Goal: Information Seeking & Learning: Check status

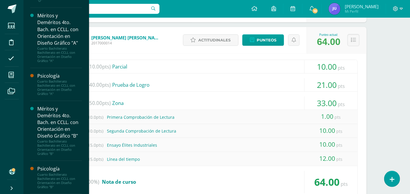
scroll to position [723, 0]
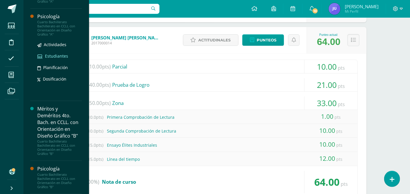
click at [53, 53] on span "Estudiantes" at bounding box center [56, 56] width 23 height 6
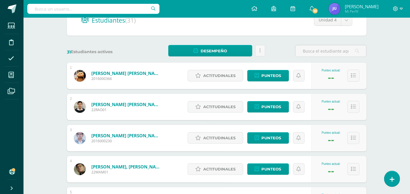
scroll to position [33, 0]
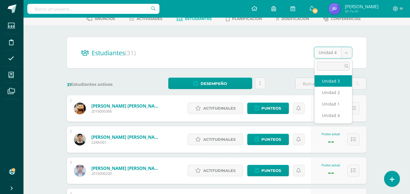
select select "/dashboard/teacher/section/4329/students/?unit=163895"
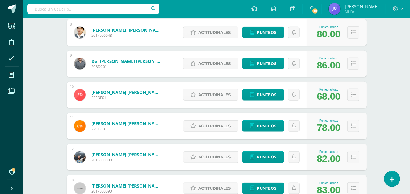
scroll to position [359, 0]
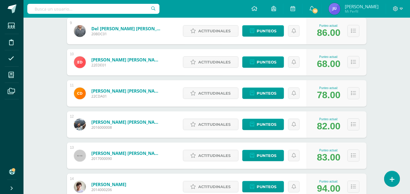
drag, startPoint x: 317, startPoint y: 64, endPoint x: 325, endPoint y: 66, distance: 8.5
click at [325, 66] on div "Punteo actual: 68.00" at bounding box center [328, 62] width 29 height 14
drag, startPoint x: 325, startPoint y: 66, endPoint x: 386, endPoint y: 109, distance: 74.3
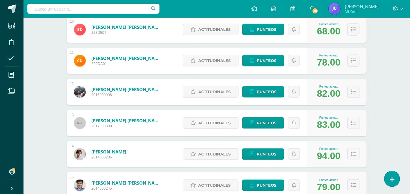
drag, startPoint x: 317, startPoint y: 58, endPoint x: 327, endPoint y: 63, distance: 11.0
click at [327, 63] on div "Punteo actual: 78.00" at bounding box center [328, 61] width 29 height 14
drag, startPoint x: 327, startPoint y: 63, endPoint x: 393, endPoint y: 84, distance: 70.2
click at [399, 84] on div "Psicología Cuarto Bachillerato Bachillerato en CCLL con Orientación en Diseño G…" at bounding box center [216, 180] width 386 height 1108
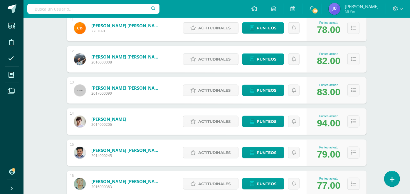
drag, startPoint x: 315, startPoint y: 61, endPoint x: 327, endPoint y: 59, distance: 12.1
click at [327, 59] on div "Punteo actual: 82.00" at bounding box center [328, 59] width 29 height 14
click at [327, 92] on div "83.00" at bounding box center [328, 92] width 23 height 11
drag, startPoint x: 317, startPoint y: 121, endPoint x: 329, endPoint y: 123, distance: 11.8
click at [329, 123] on div "94.00" at bounding box center [328, 123] width 23 height 11
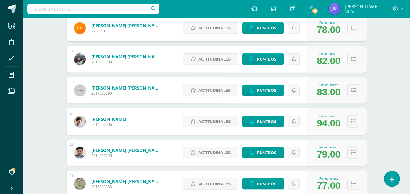
drag, startPoint x: 329, startPoint y: 123, endPoint x: 323, endPoint y: 125, distance: 6.2
click at [323, 125] on div "94.00" at bounding box center [328, 123] width 23 height 11
click at [324, 164] on div "Punteo actual: 79.00" at bounding box center [336, 152] width 60 height 26
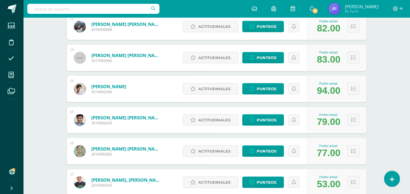
scroll to position [489, 0]
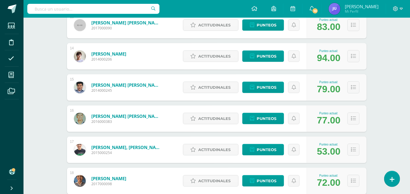
drag, startPoint x: 320, startPoint y: 118, endPoint x: 325, endPoint y: 120, distance: 5.2
click at [325, 120] on div "77.00" at bounding box center [328, 120] width 23 height 11
click at [325, 149] on div "53.00" at bounding box center [328, 151] width 23 height 11
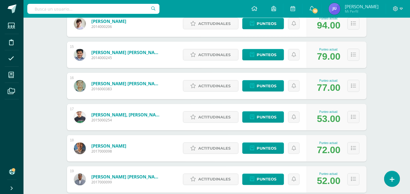
drag, startPoint x: 318, startPoint y: 153, endPoint x: 326, endPoint y: 156, distance: 8.2
click at [326, 156] on div "Punteo actual: 72.00" at bounding box center [336, 148] width 60 height 26
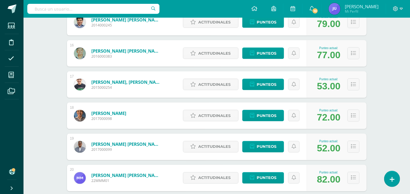
scroll to position [587, 0]
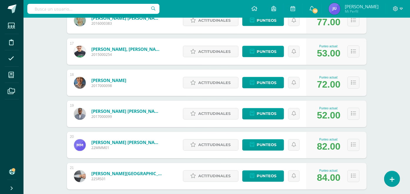
click at [317, 115] on div "52.00" at bounding box center [328, 115] width 23 height 11
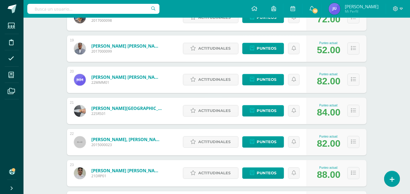
scroll to position [685, 0]
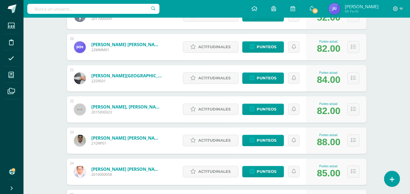
drag, startPoint x: 315, startPoint y: 77, endPoint x: 328, endPoint y: 84, distance: 13.9
click at [328, 84] on div "Punteo actual: 84.00" at bounding box center [328, 78] width 29 height 14
drag, startPoint x: 328, startPoint y: 84, endPoint x: 324, endPoint y: 109, distance: 26.1
click at [324, 109] on div "82.00" at bounding box center [328, 111] width 23 height 11
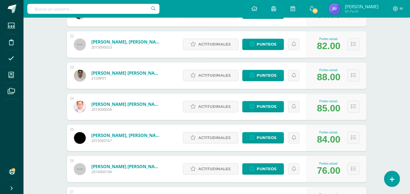
scroll to position [782, 0]
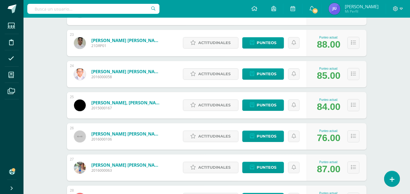
drag, startPoint x: 317, startPoint y: 101, endPoint x: 325, endPoint y: 107, distance: 9.8
click at [325, 107] on div "Punteo actual: 84.00" at bounding box center [328, 105] width 29 height 14
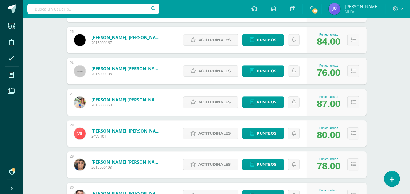
click at [317, 73] on div "Punteo actual: 76.00" at bounding box center [328, 71] width 29 height 14
drag, startPoint x: 318, startPoint y: 74, endPoint x: 323, endPoint y: 74, distance: 5.6
click at [323, 74] on div "76.00" at bounding box center [328, 72] width 23 height 11
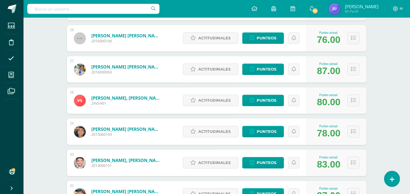
drag, startPoint x: 317, startPoint y: 101, endPoint x: 327, endPoint y: 102, distance: 10.0
click at [327, 102] on div "Punteo actual: 80.00" at bounding box center [328, 100] width 29 height 14
drag, startPoint x: 327, startPoint y: 102, endPoint x: 325, endPoint y: 137, distance: 34.9
click at [325, 137] on div "78.00" at bounding box center [328, 133] width 23 height 11
drag, startPoint x: 325, startPoint y: 137, endPoint x: 375, endPoint y: 139, distance: 49.6
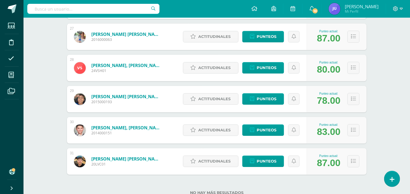
scroll to position [932, 0]
